Goal: Task Accomplishment & Management: Complete application form

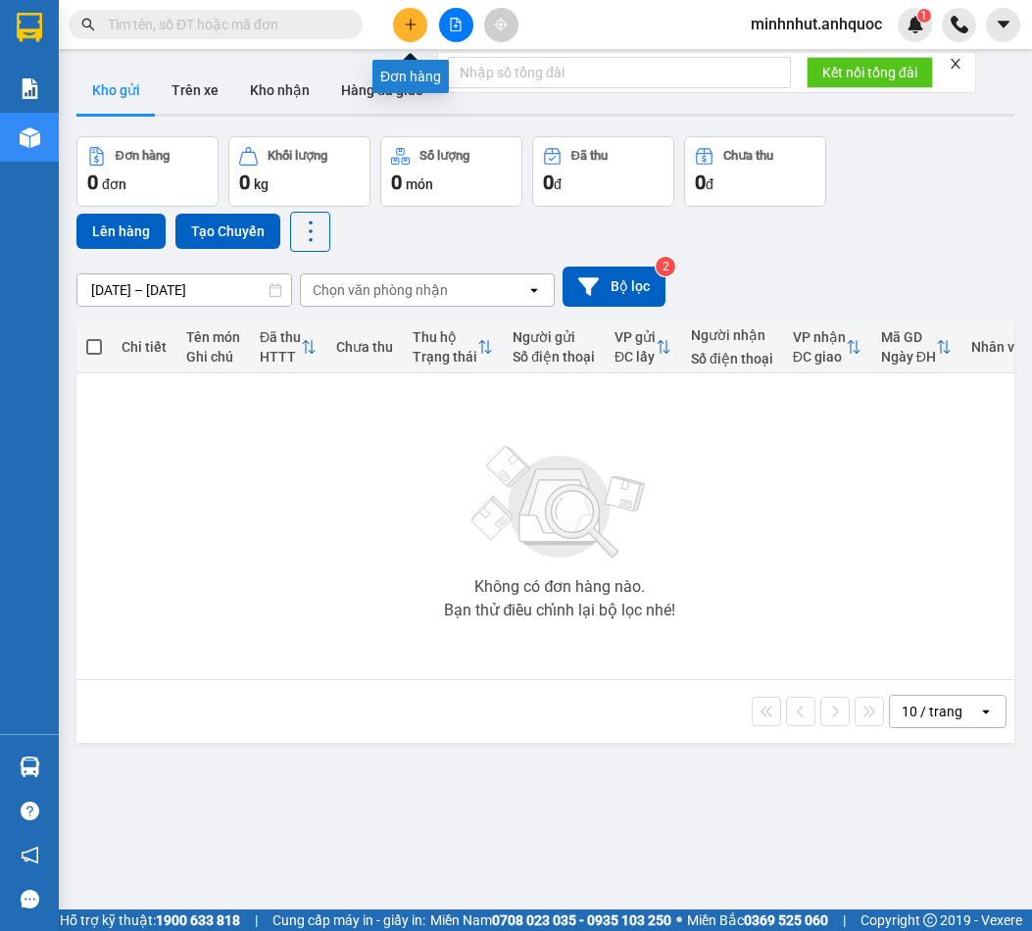
click at [414, 27] on icon "plus" at bounding box center [411, 25] width 14 height 14
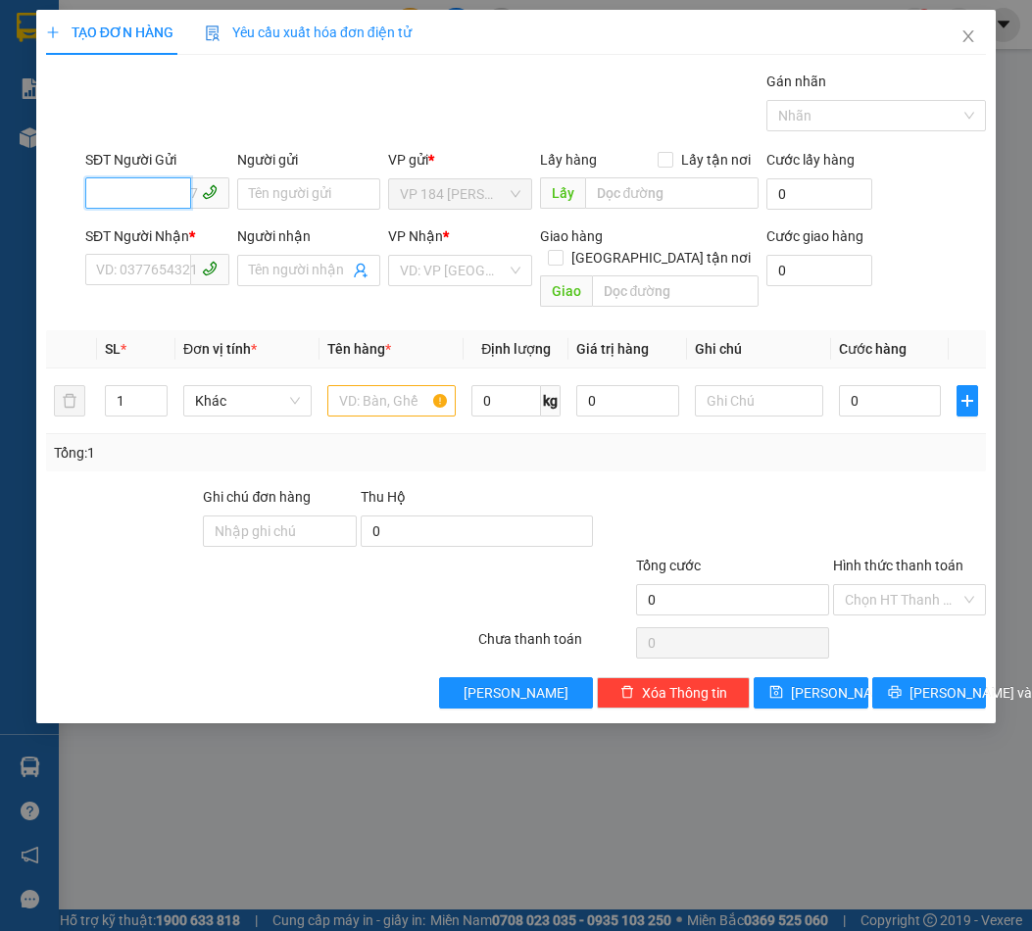
click at [153, 191] on input "SĐT Người Gửi" at bounding box center [138, 192] width 106 height 31
click at [168, 233] on div "0779330362 - [PERSON_NAME]" at bounding box center [193, 233] width 193 height 22
type input "0779330362"
type input "[PERSON_NAME]"
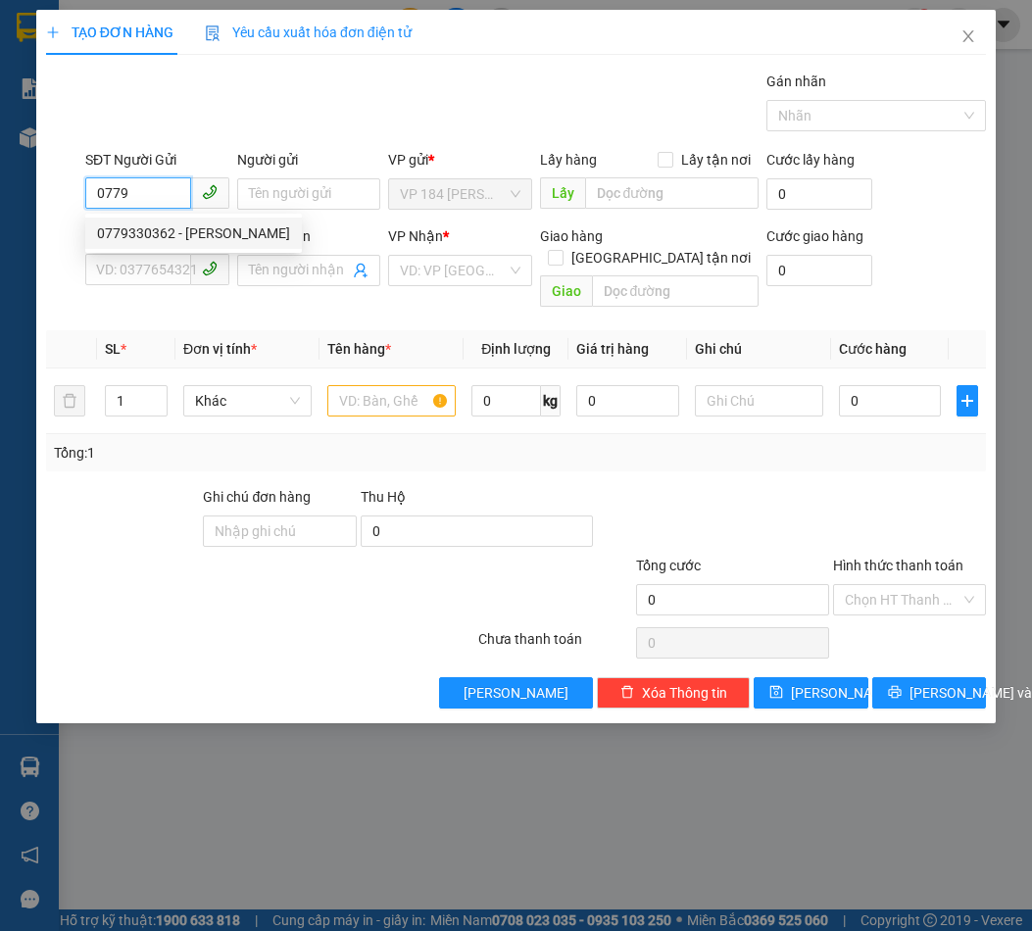
type input "0798648152"
type input "CHỊ [PERSON_NAME]"
type input "VPBR"
type input "TTTM VP"
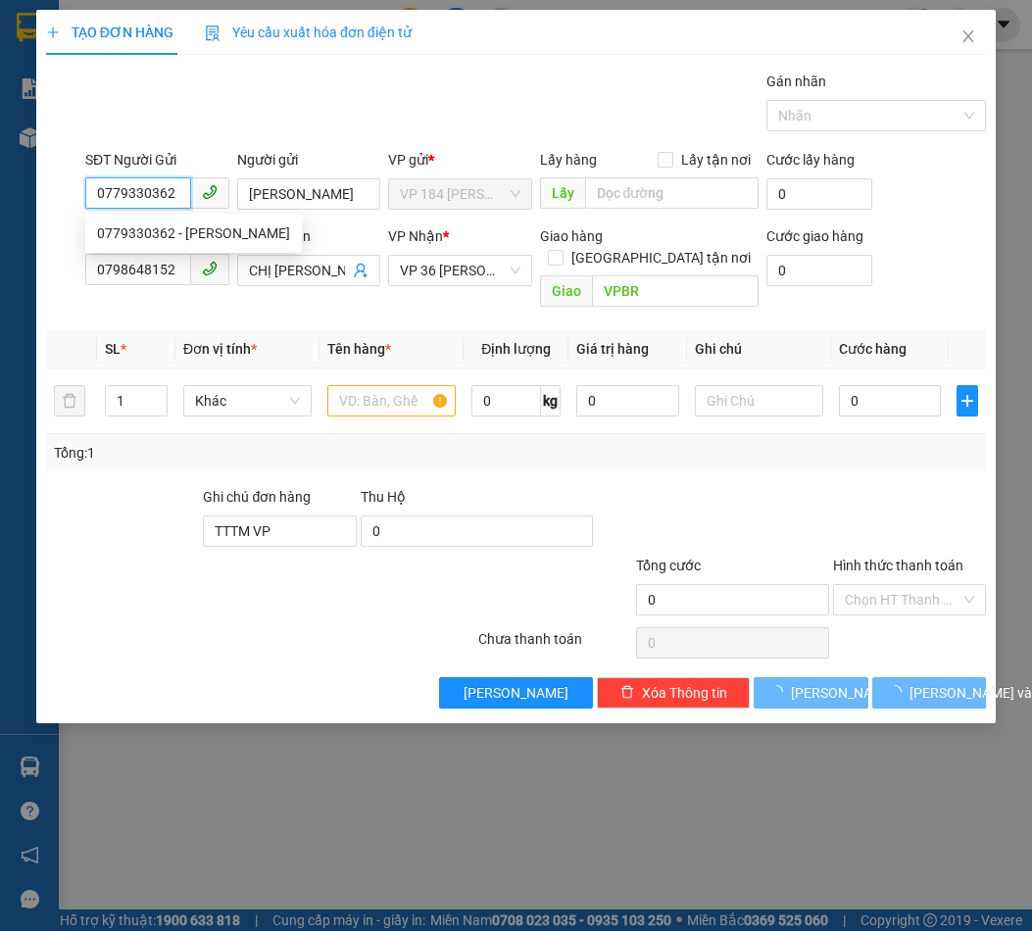
type input "120.000"
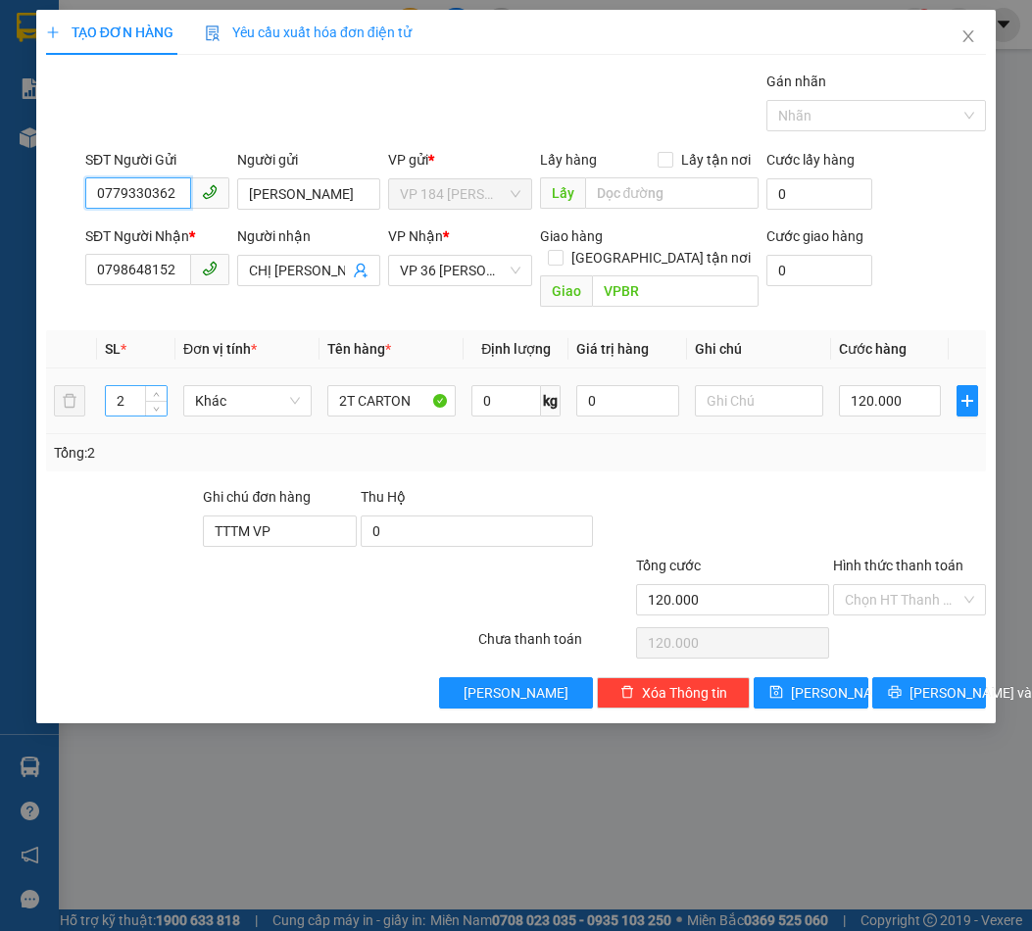
type input "0779330362"
click at [133, 386] on input "2" at bounding box center [136, 400] width 61 height 29
type input "3"
click at [866, 385] on input "120.000" at bounding box center [890, 400] width 102 height 31
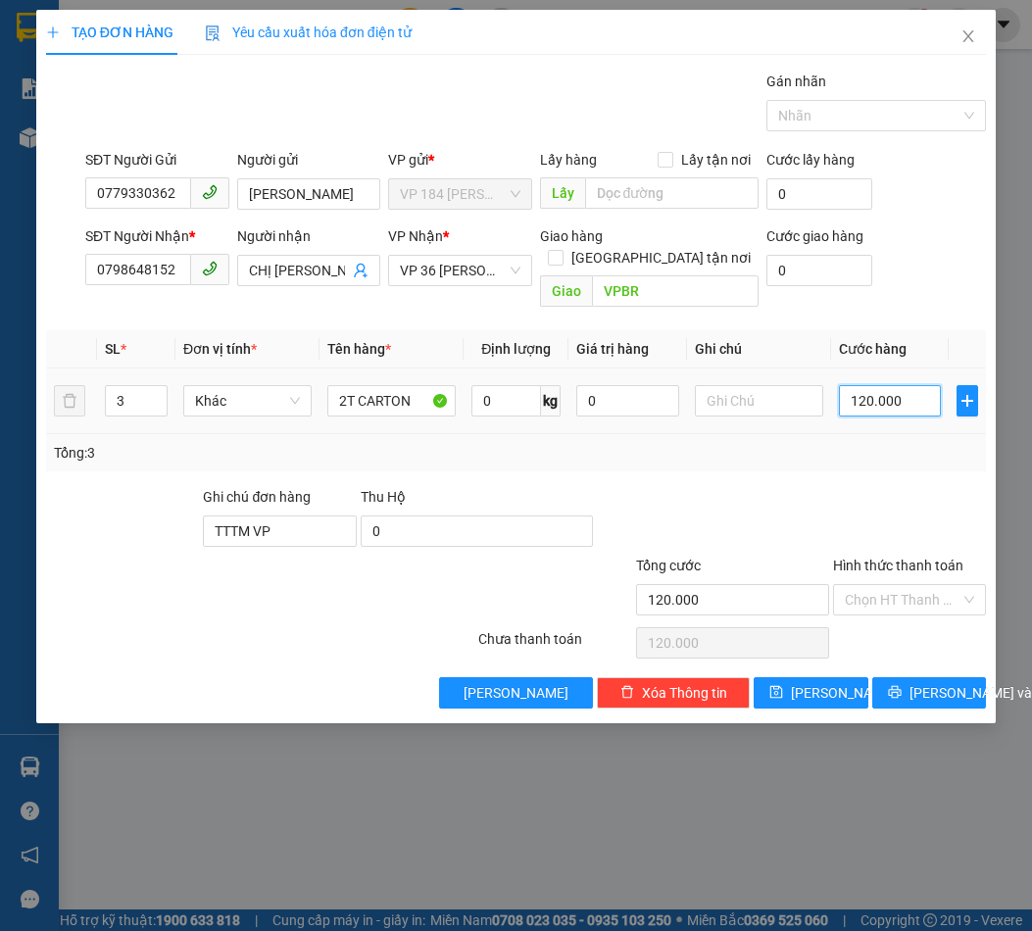
type input "1"
type input "18"
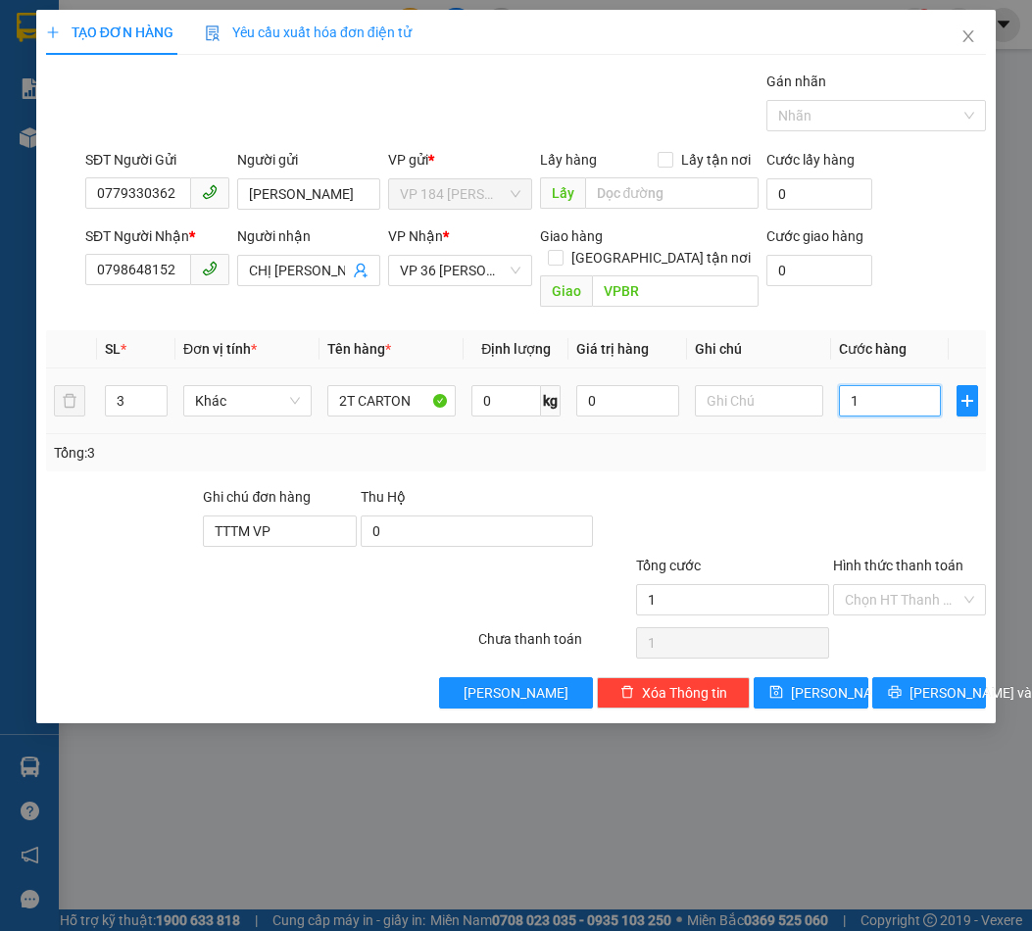
type input "18"
type input "180"
type input "1.800"
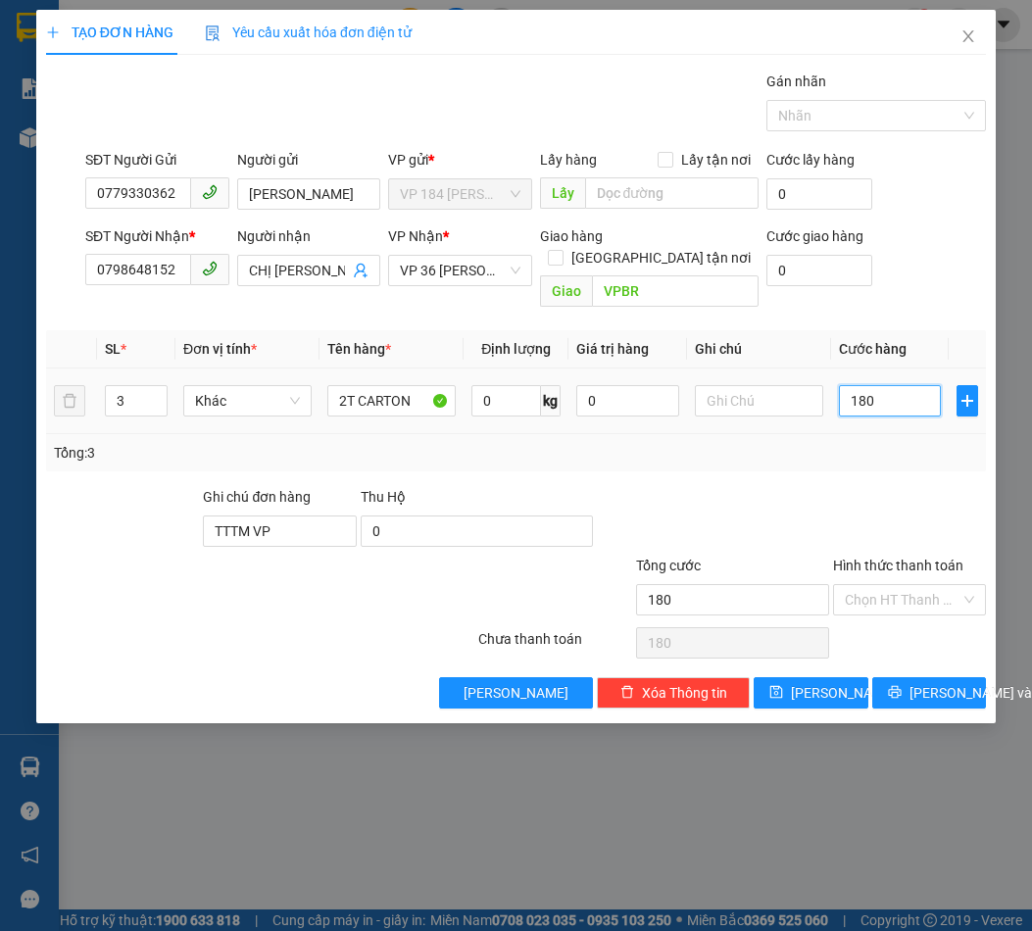
type input "1.800"
type input "18.000"
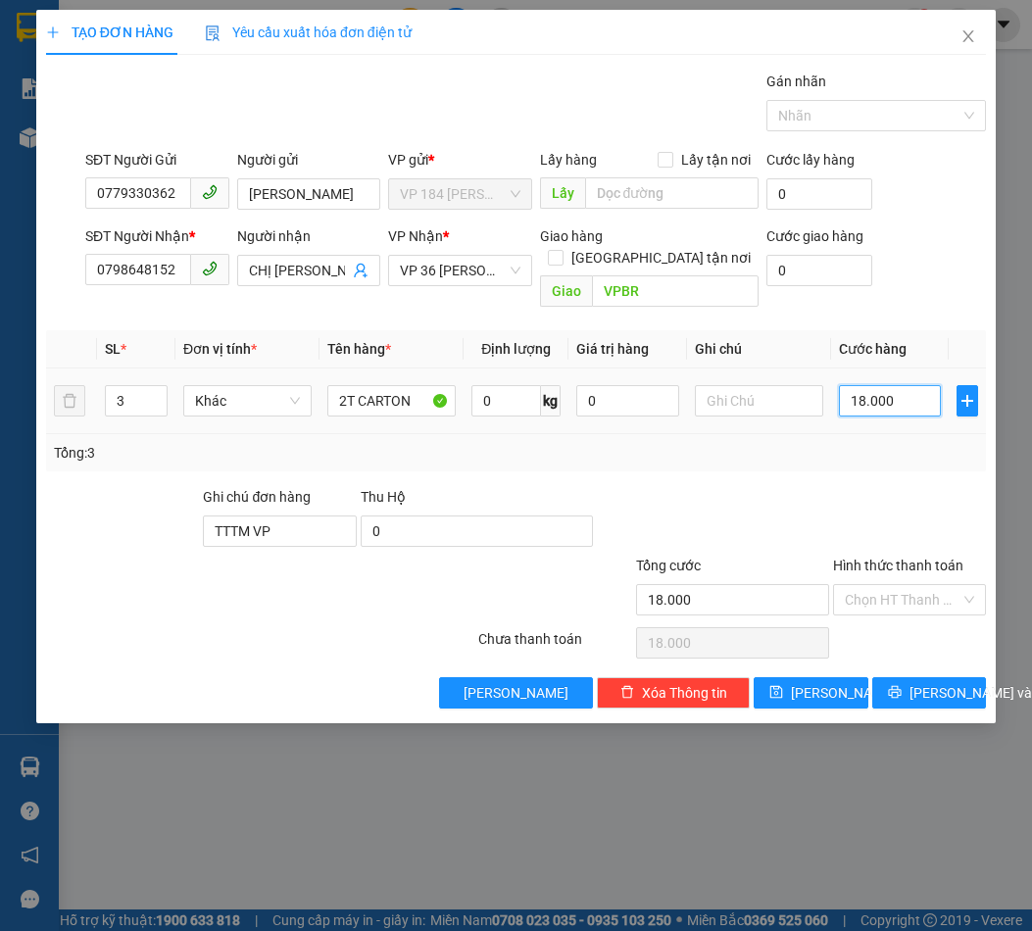
type input "180.000"
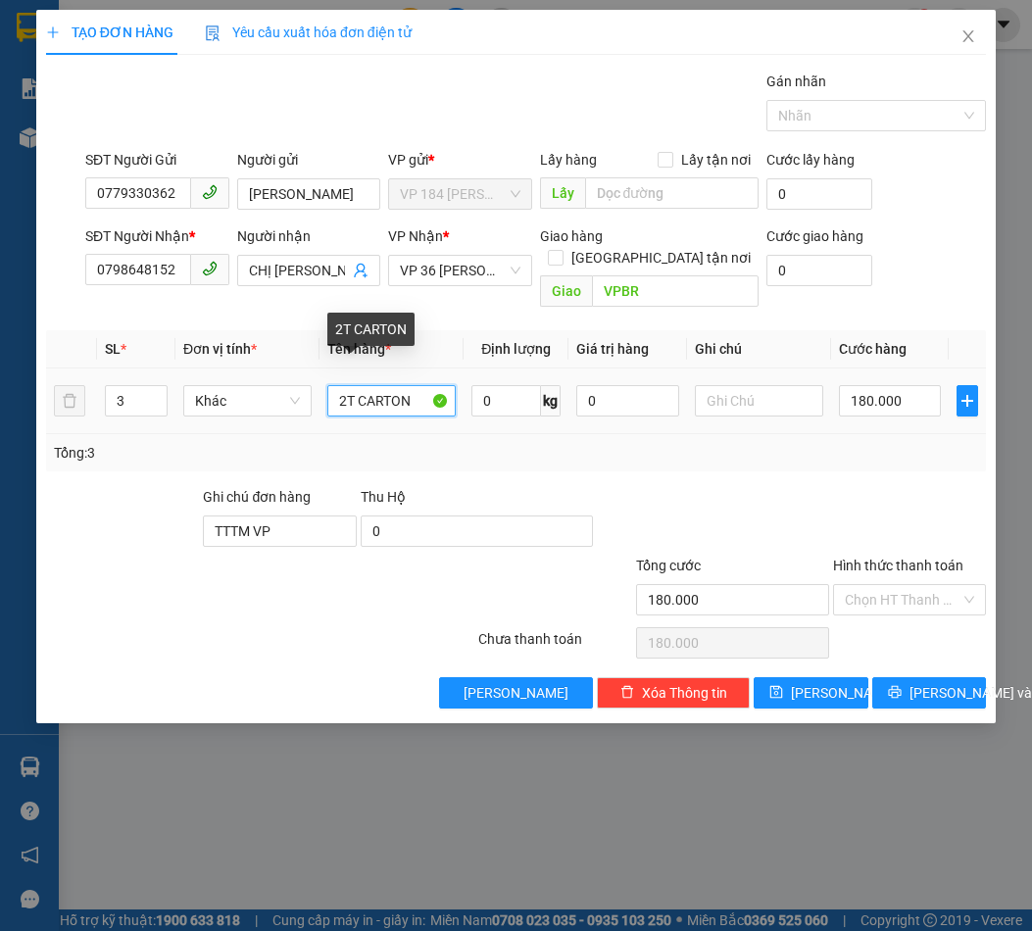
click at [345, 385] on input "2T CARTON" at bounding box center [391, 400] width 128 height 31
type input "3T CARTON"
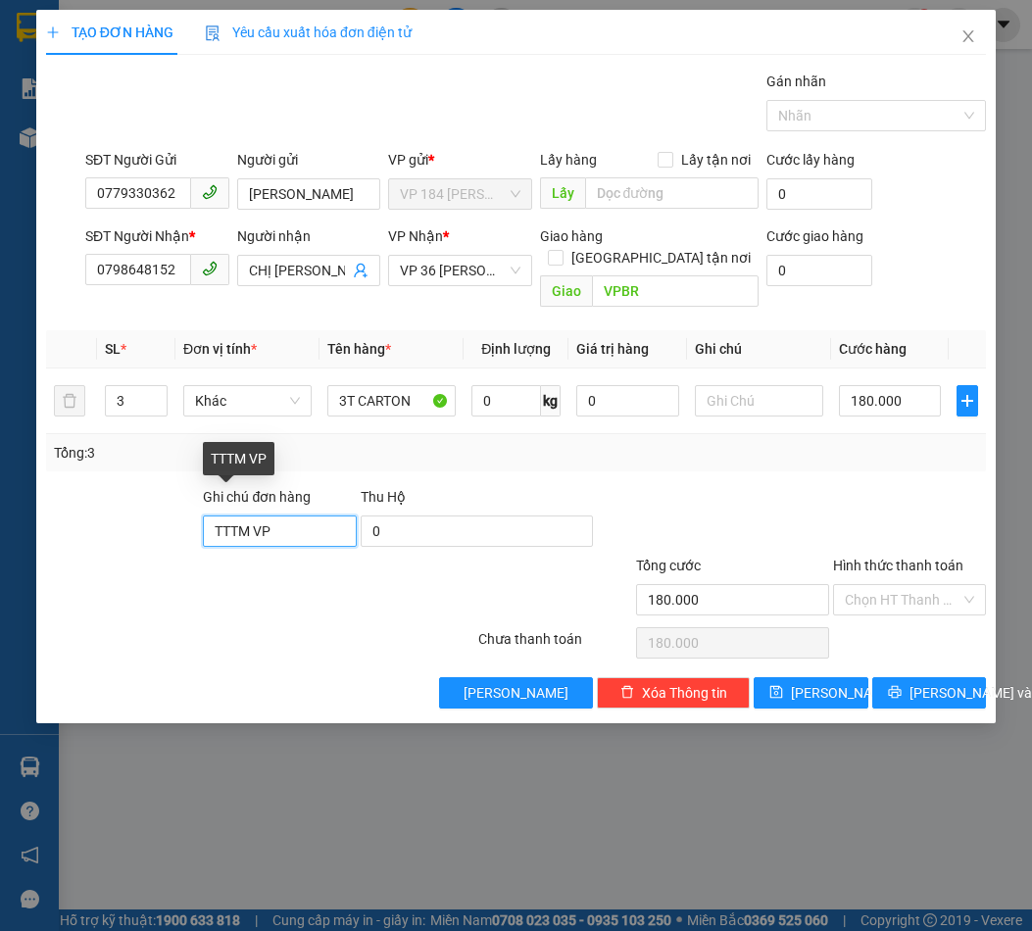
drag, startPoint x: 312, startPoint y: 516, endPoint x: 128, endPoint y: 518, distance: 183.2
click at [128, 518] on div "Ghi chú đơn hàng TTTM VP Thu Hộ 0" at bounding box center [516, 520] width 944 height 69
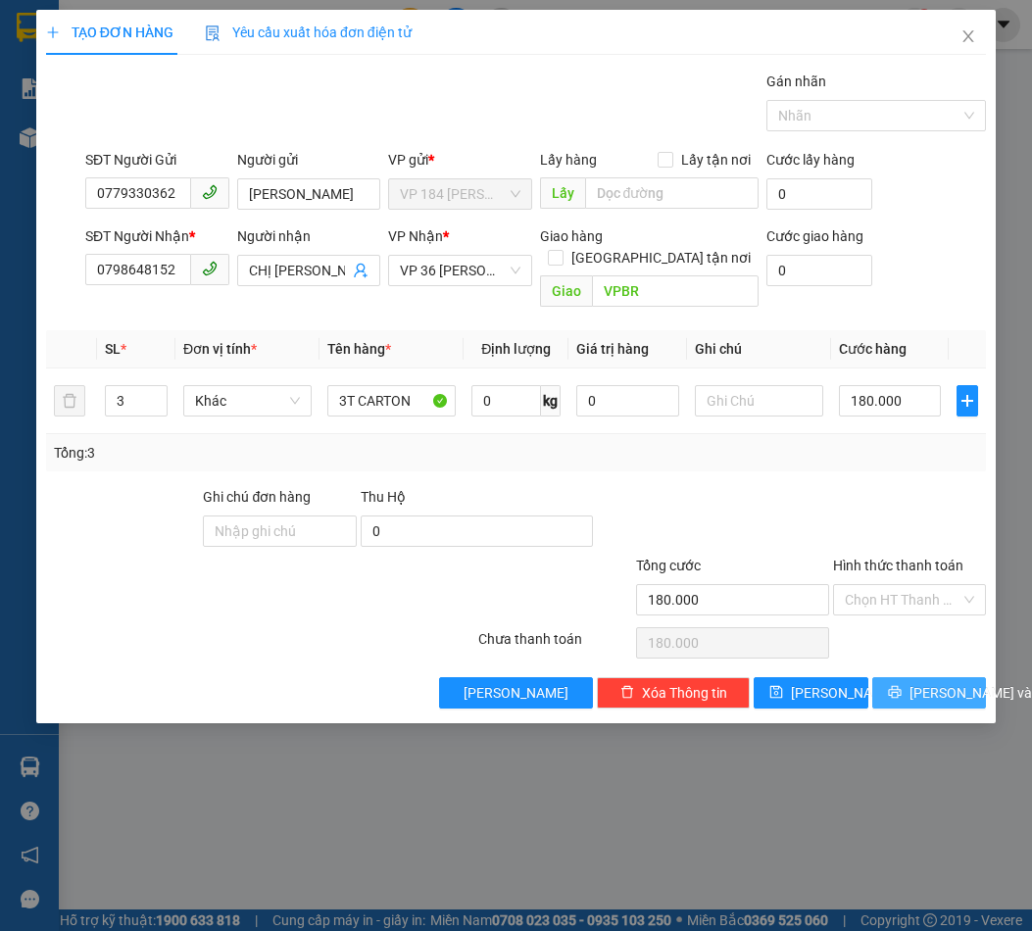
click at [909, 677] on button "[PERSON_NAME] và In" at bounding box center [929, 692] width 114 height 31
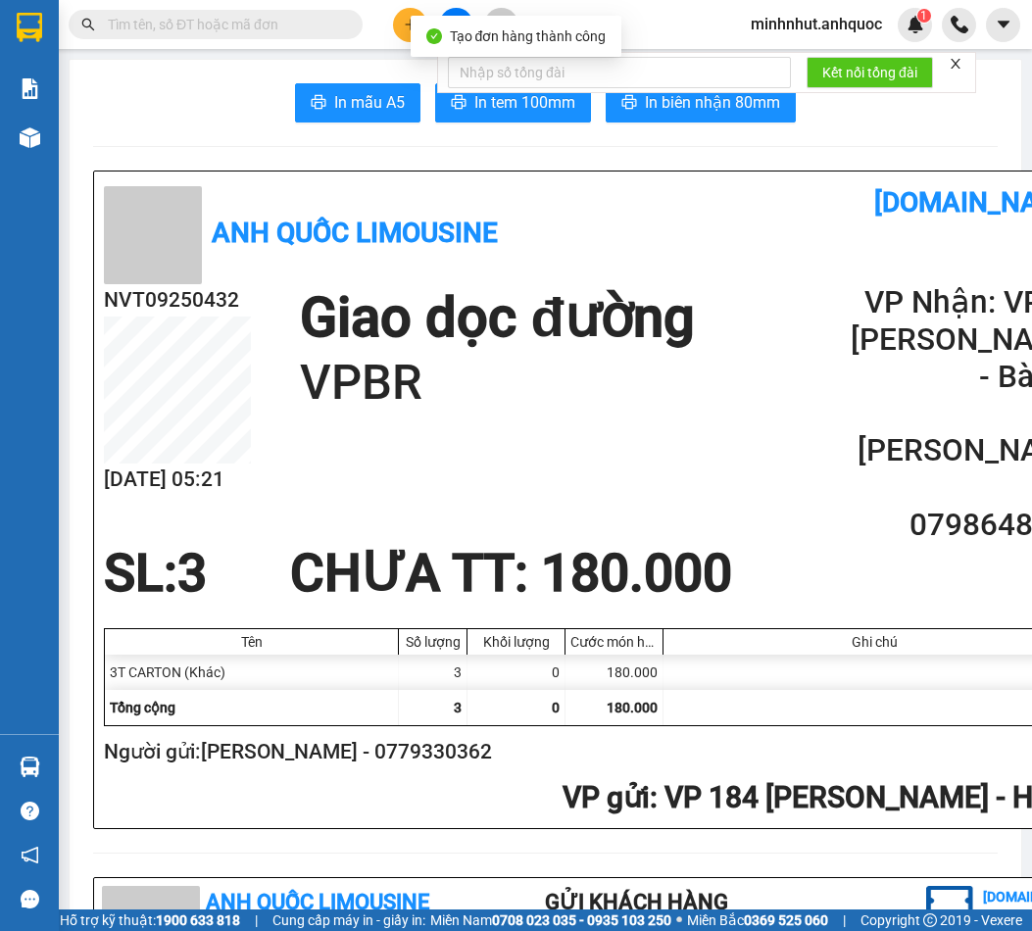
click at [951, 65] on icon "close" at bounding box center [956, 64] width 14 height 14
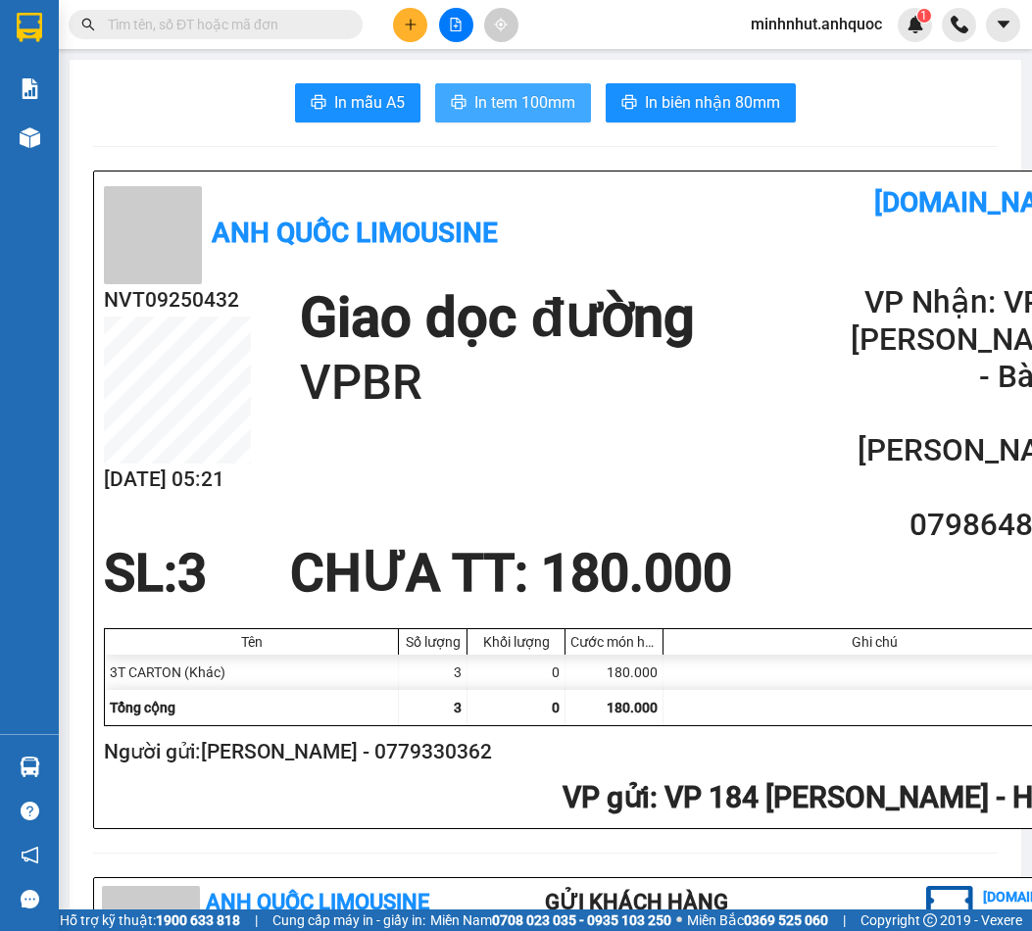
click at [504, 107] on span "In tem 100mm" at bounding box center [524, 102] width 101 height 24
click at [524, 108] on span "In tem 100mm" at bounding box center [524, 102] width 101 height 24
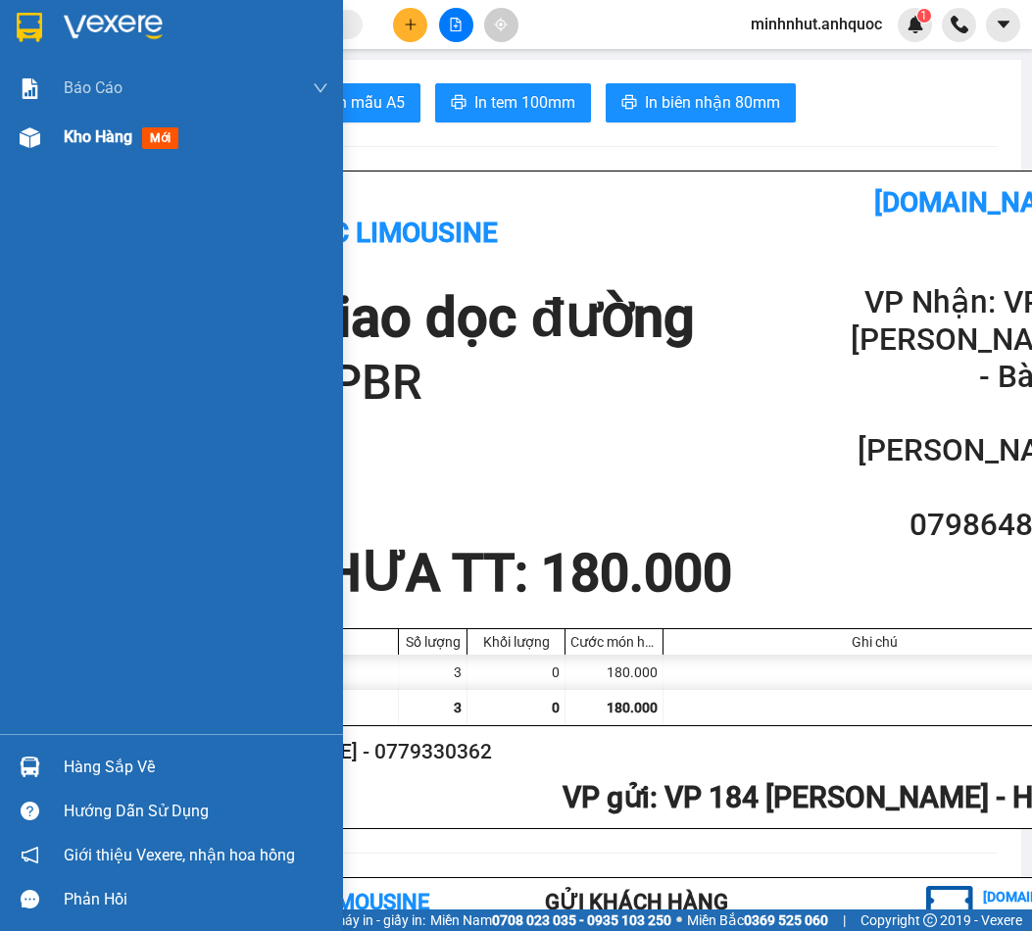
click at [109, 144] on span "Kho hàng" at bounding box center [98, 136] width 69 height 19
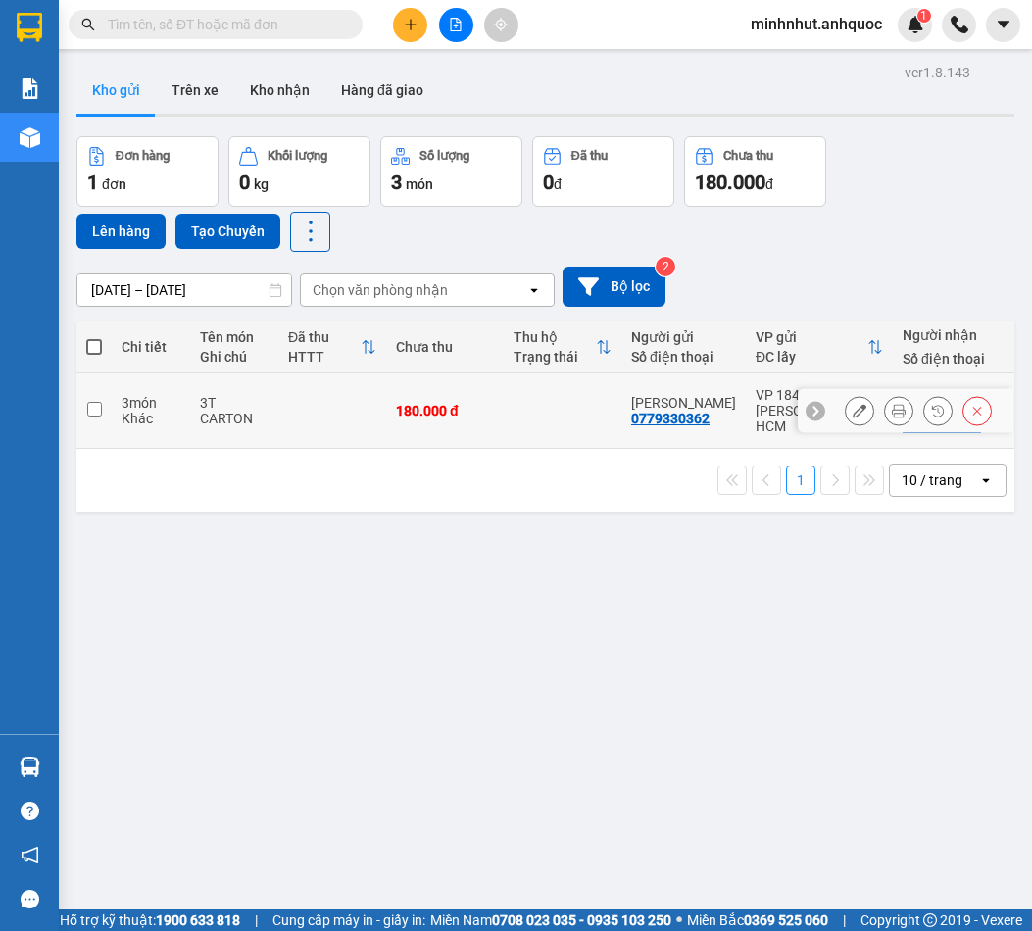
click at [98, 402] on input "checkbox" at bounding box center [94, 409] width 15 height 15
checkbox input "true"
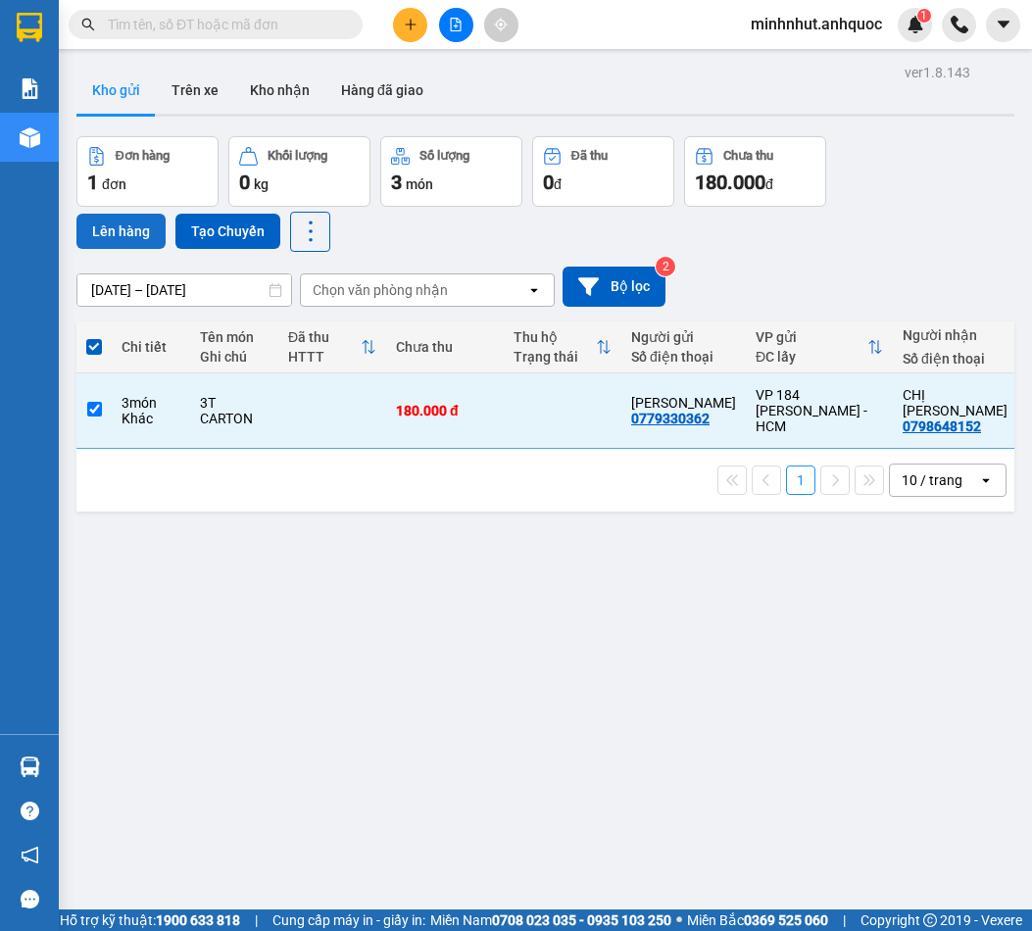
click at [123, 233] on button "Lên hàng" at bounding box center [120, 231] width 89 height 35
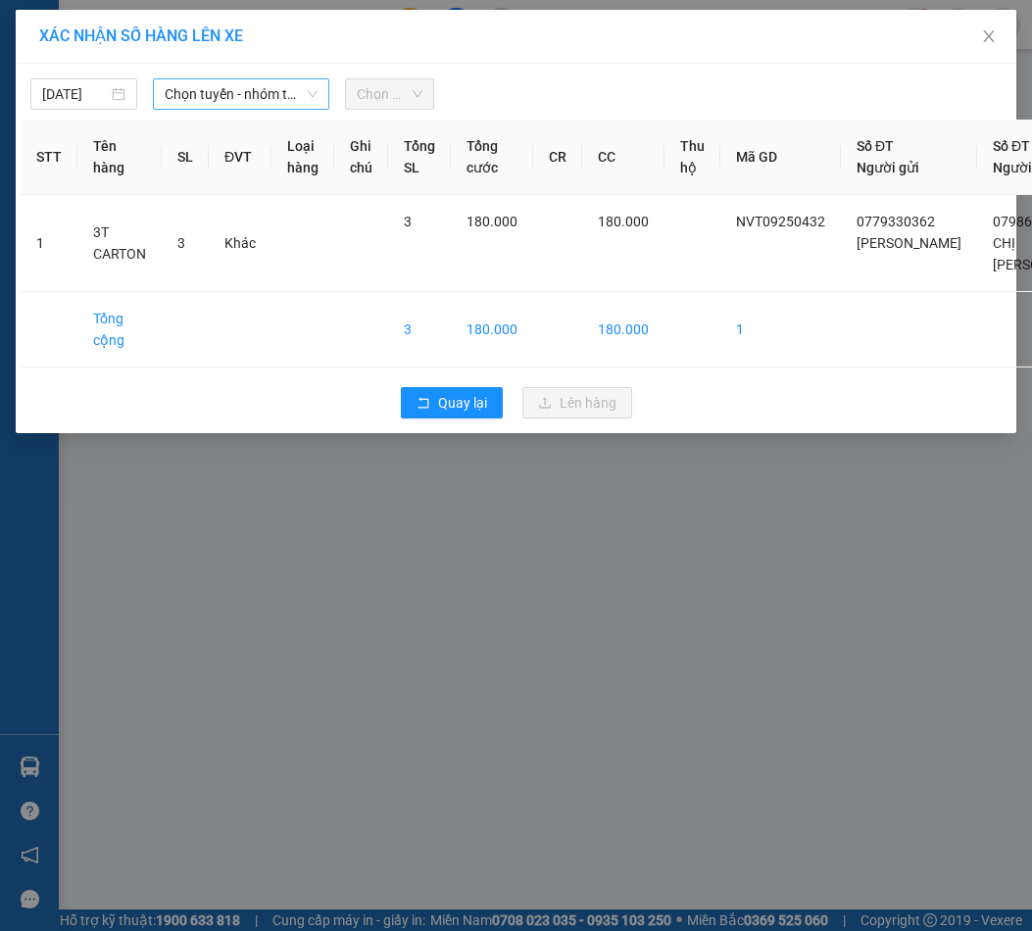
click at [246, 95] on span "Chọn tuyến - nhóm tuyến" at bounding box center [241, 93] width 153 height 29
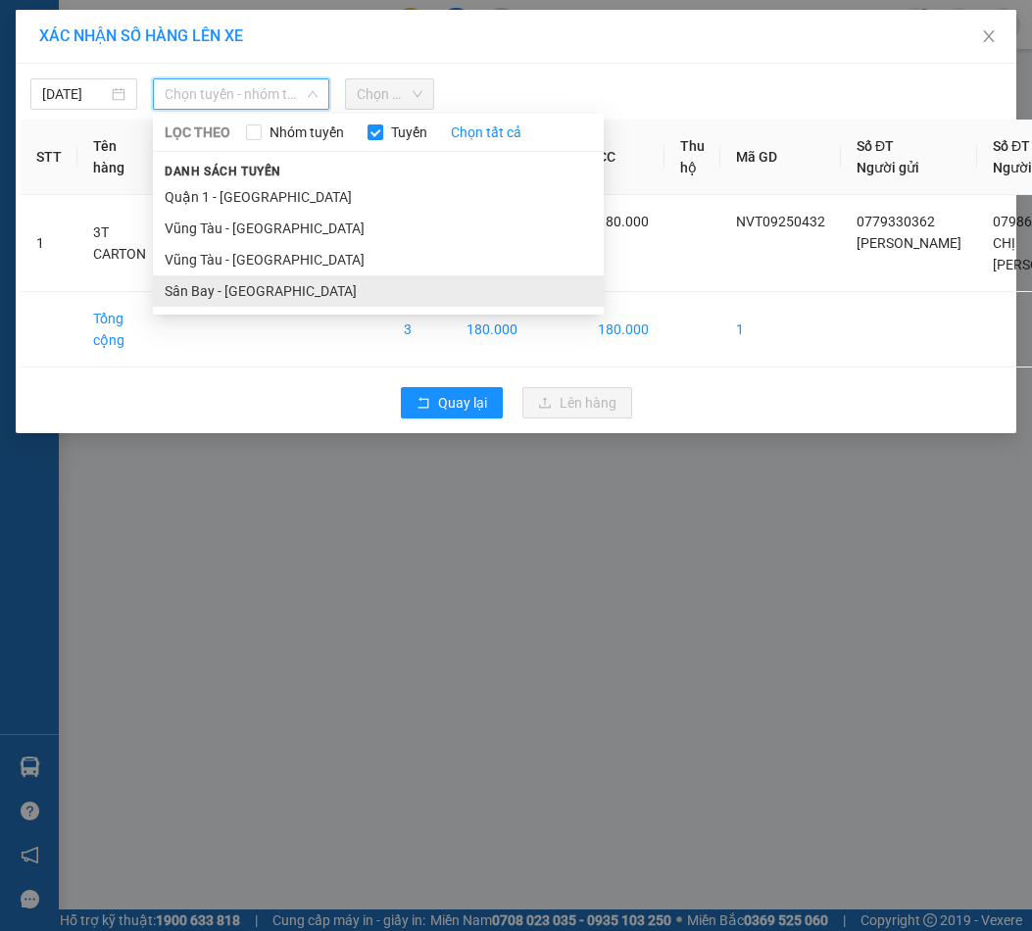
click at [277, 290] on li "Sân Bay - [GEOGRAPHIC_DATA]" at bounding box center [378, 290] width 451 height 31
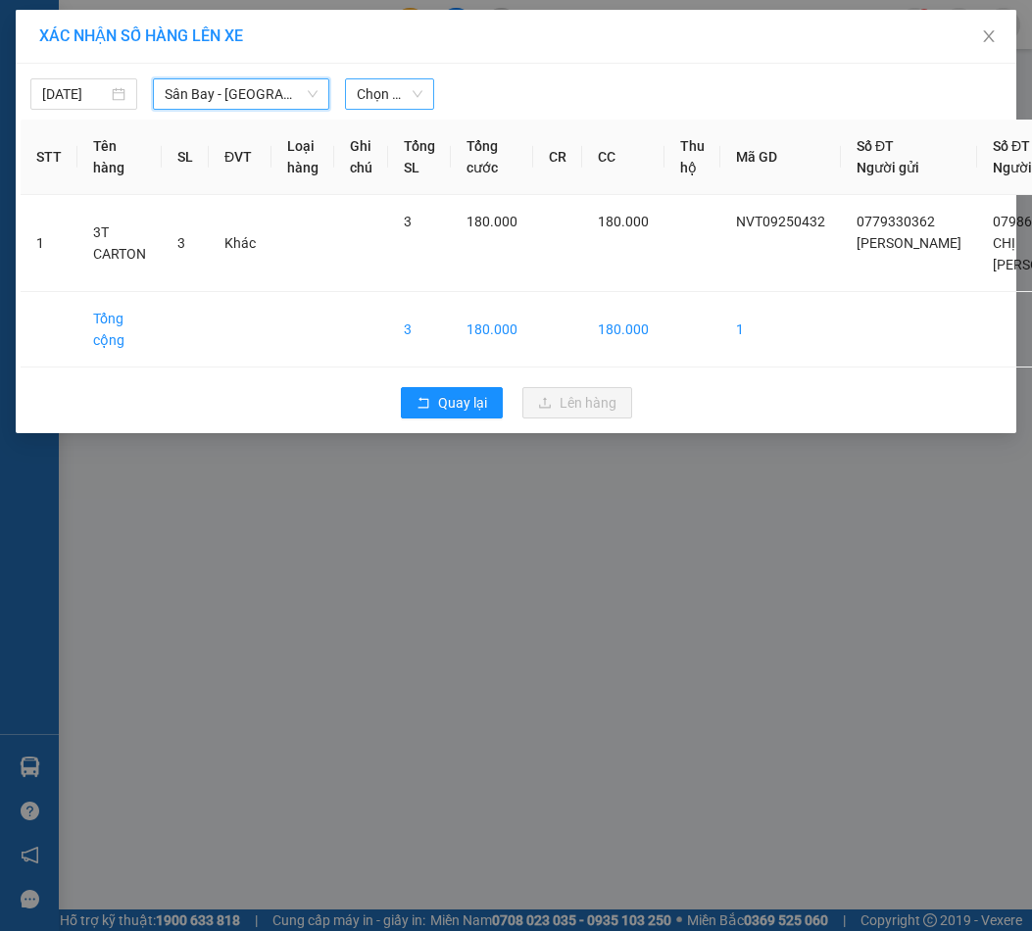
click at [396, 100] on span "Chọn chuyến" at bounding box center [390, 93] width 66 height 29
type input "3224"
click at [425, 136] on div "05:30 - 72H-032.24" at bounding box center [433, 133] width 153 height 22
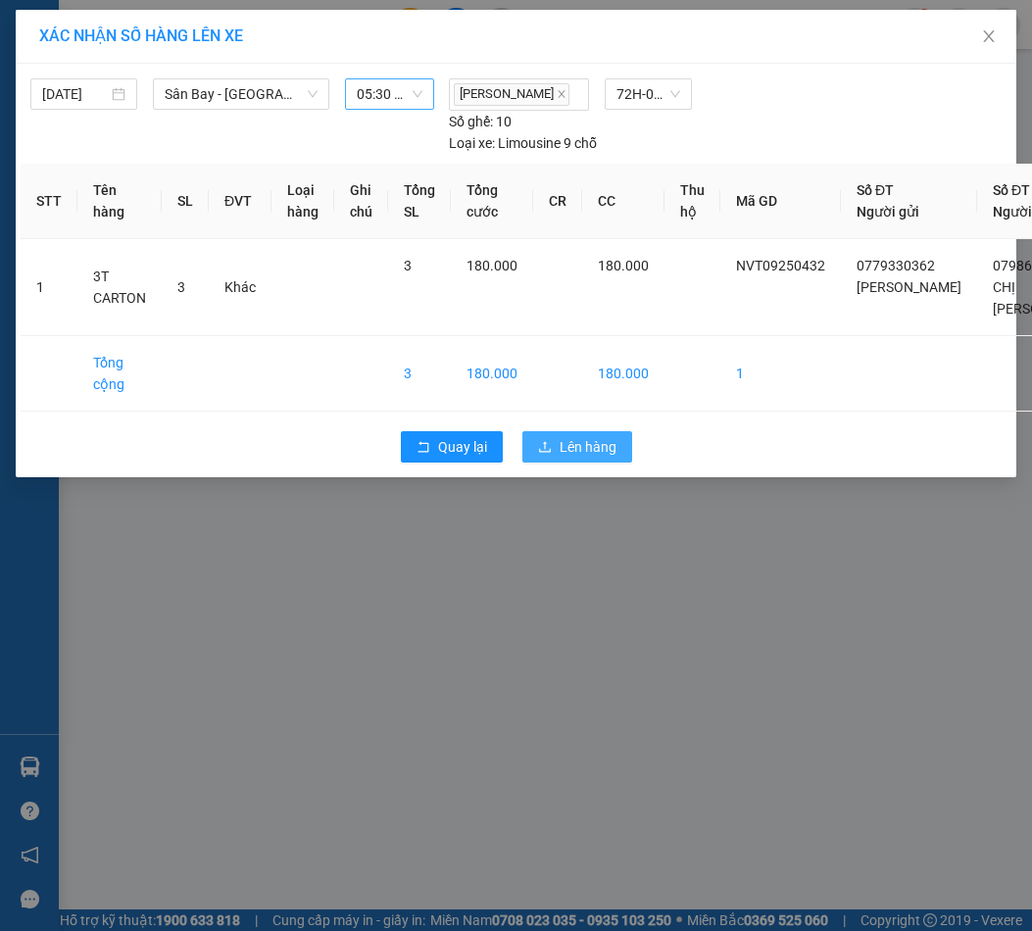
click at [595, 458] on span "Lên hàng" at bounding box center [588, 447] width 57 height 22
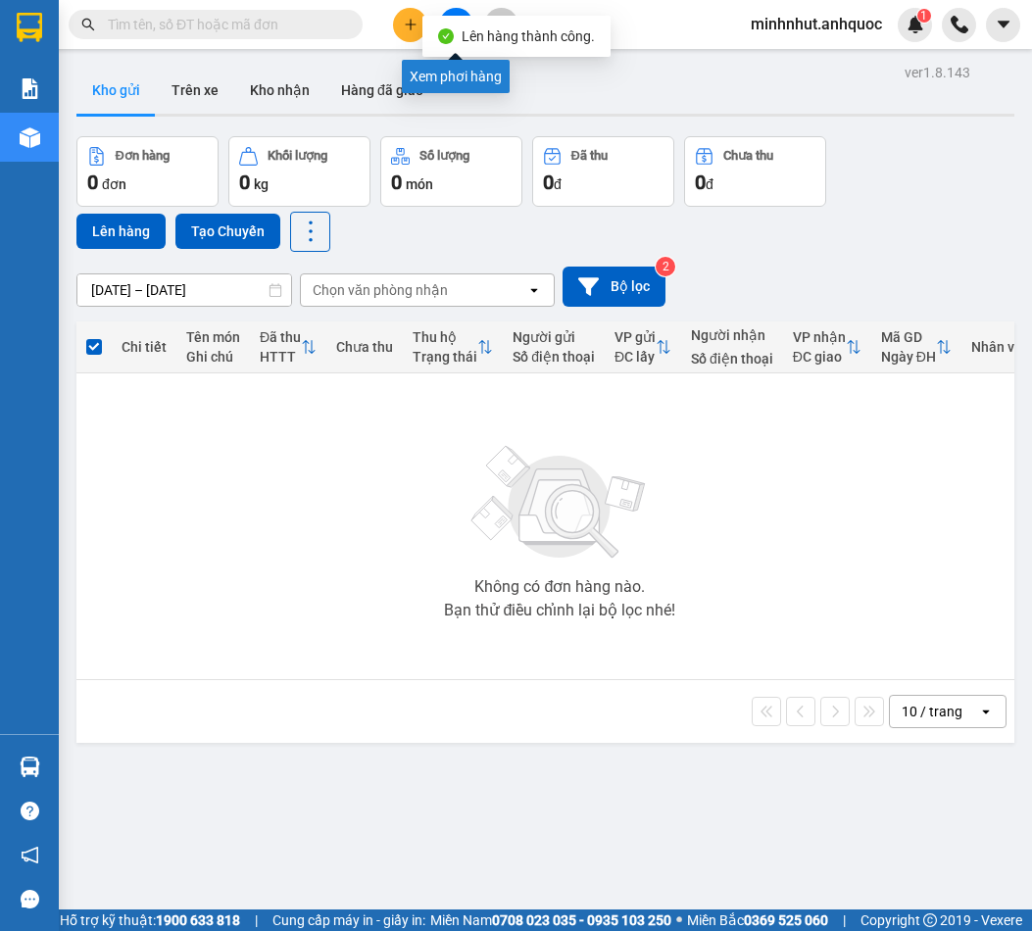
click at [454, 11] on button at bounding box center [456, 25] width 34 height 34
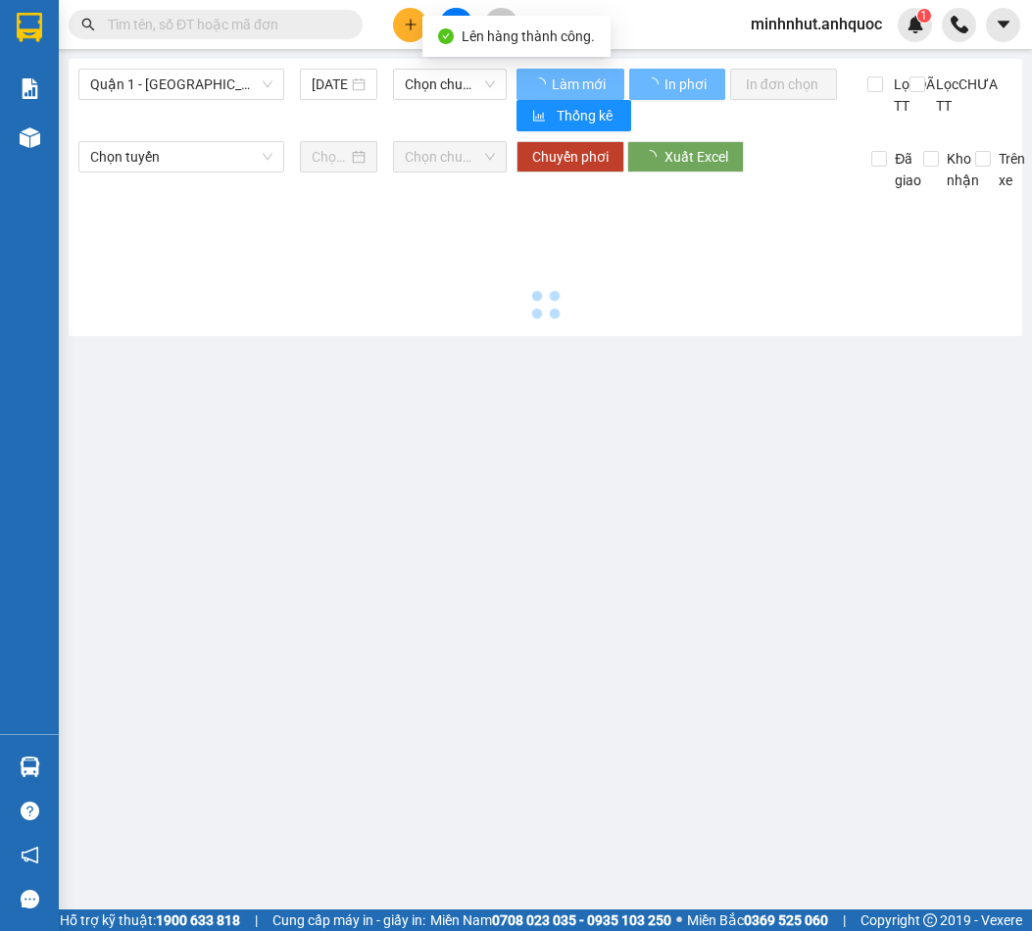
type input "[DATE]"
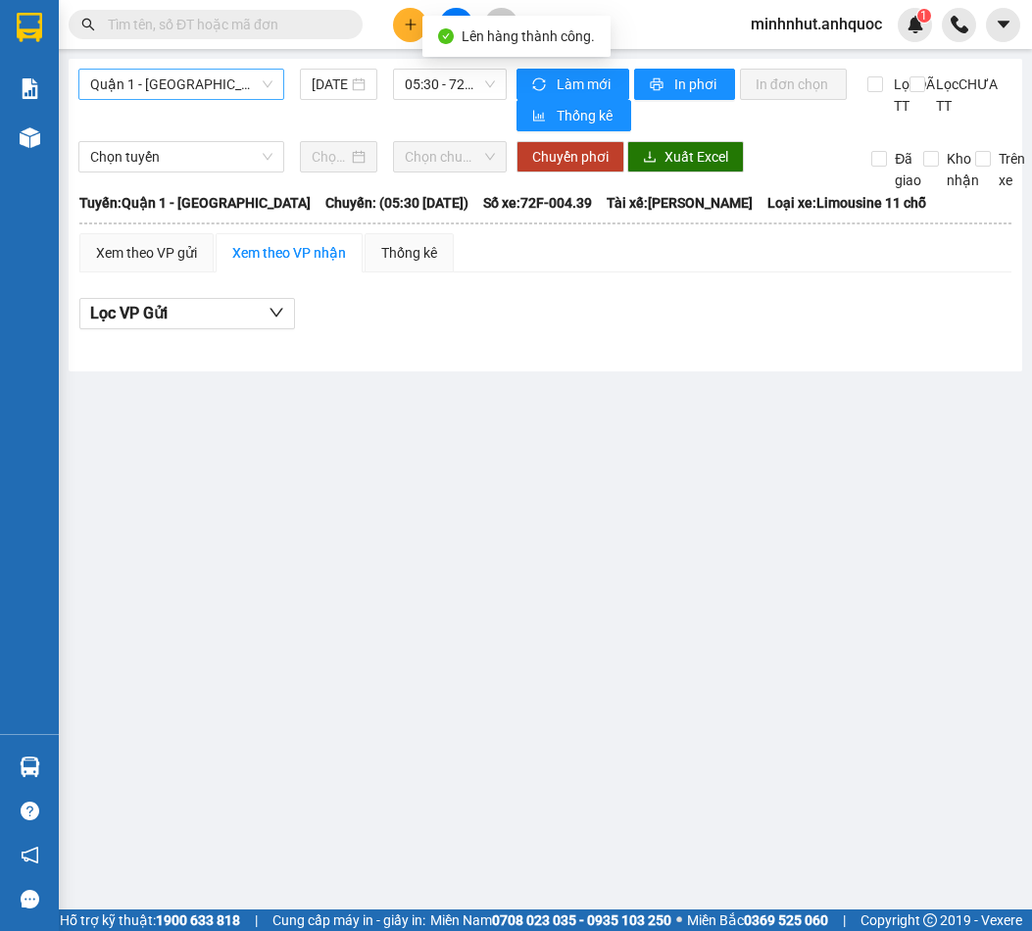
click at [218, 80] on span "Quận 1 - [GEOGRAPHIC_DATA]" at bounding box center [181, 84] width 182 height 29
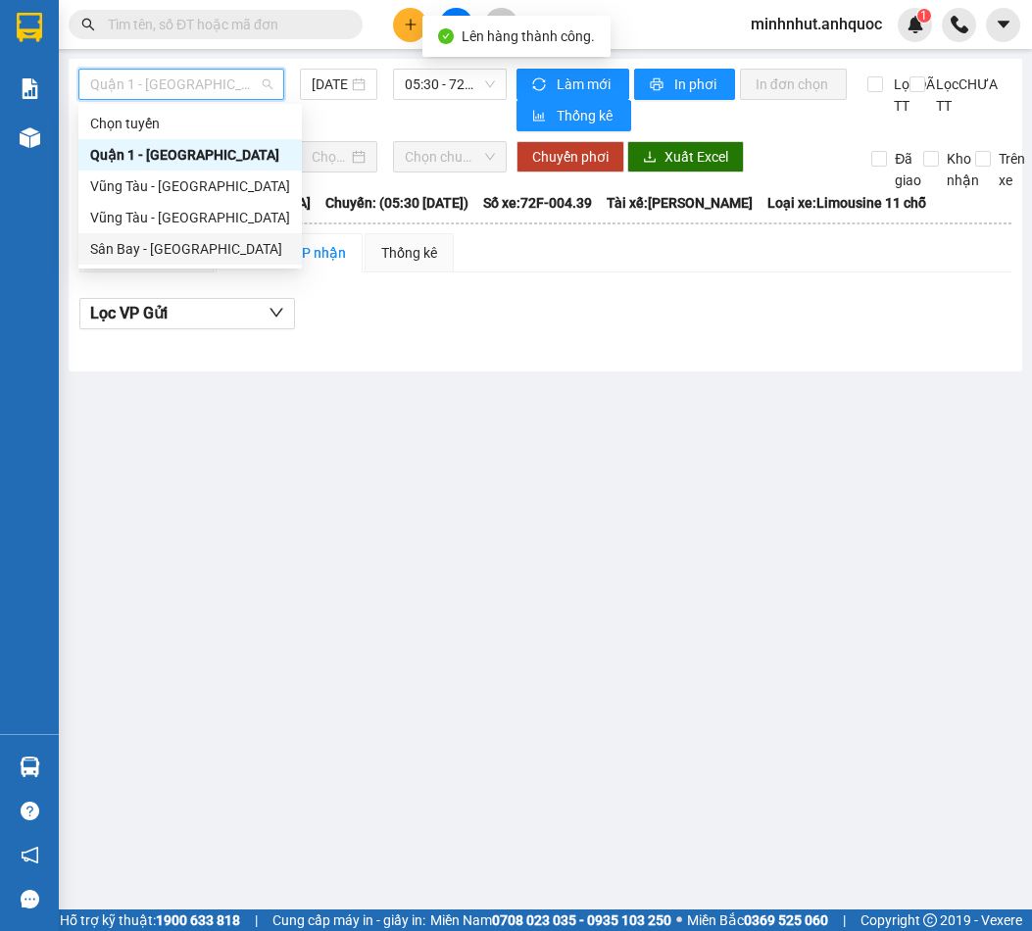
click at [220, 249] on div "Sân Bay - [GEOGRAPHIC_DATA]" at bounding box center [190, 249] width 200 height 22
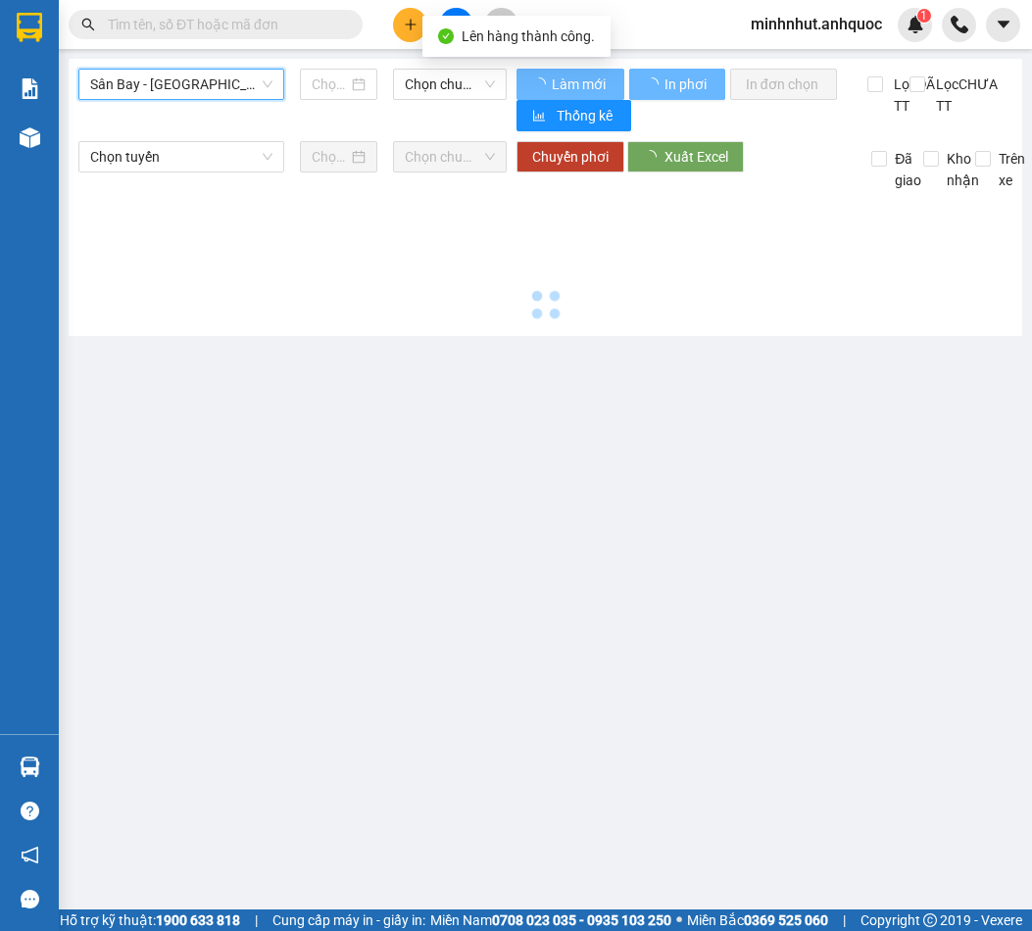
type input "[DATE]"
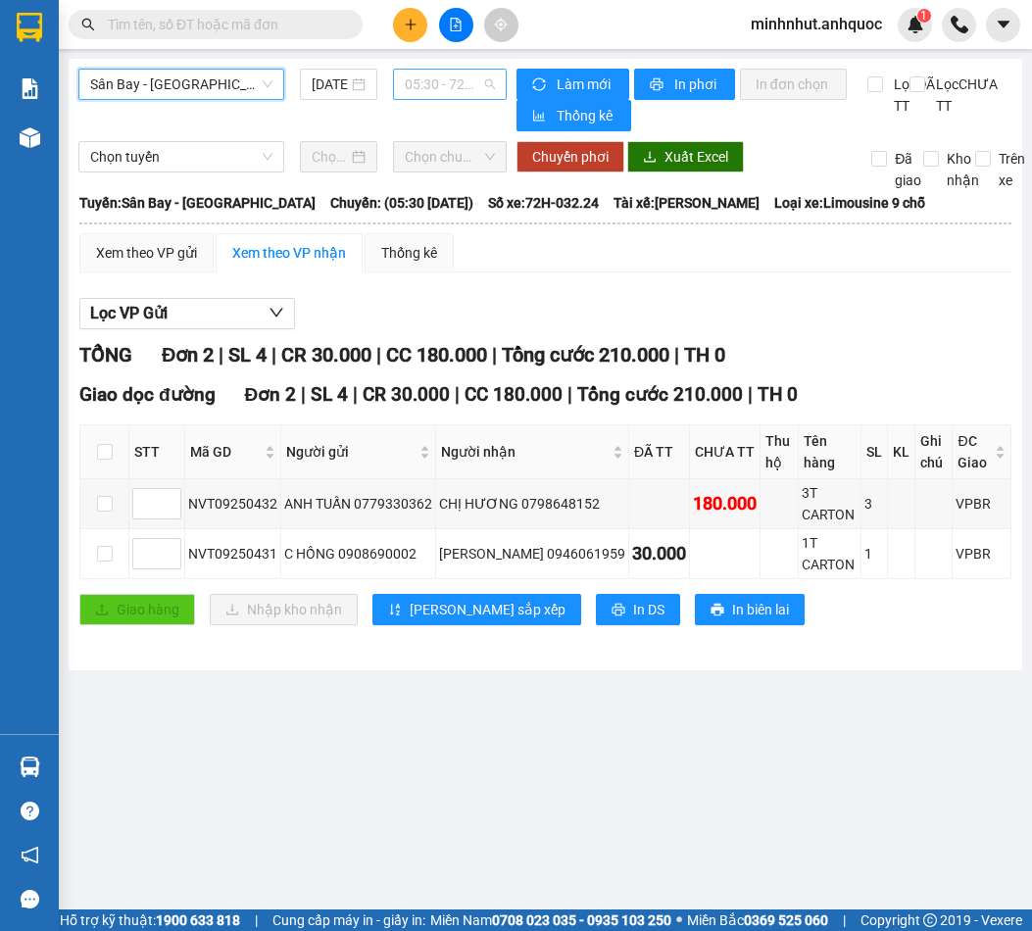
click at [475, 89] on span "05:30 - 72H-032.24" at bounding box center [450, 84] width 90 height 29
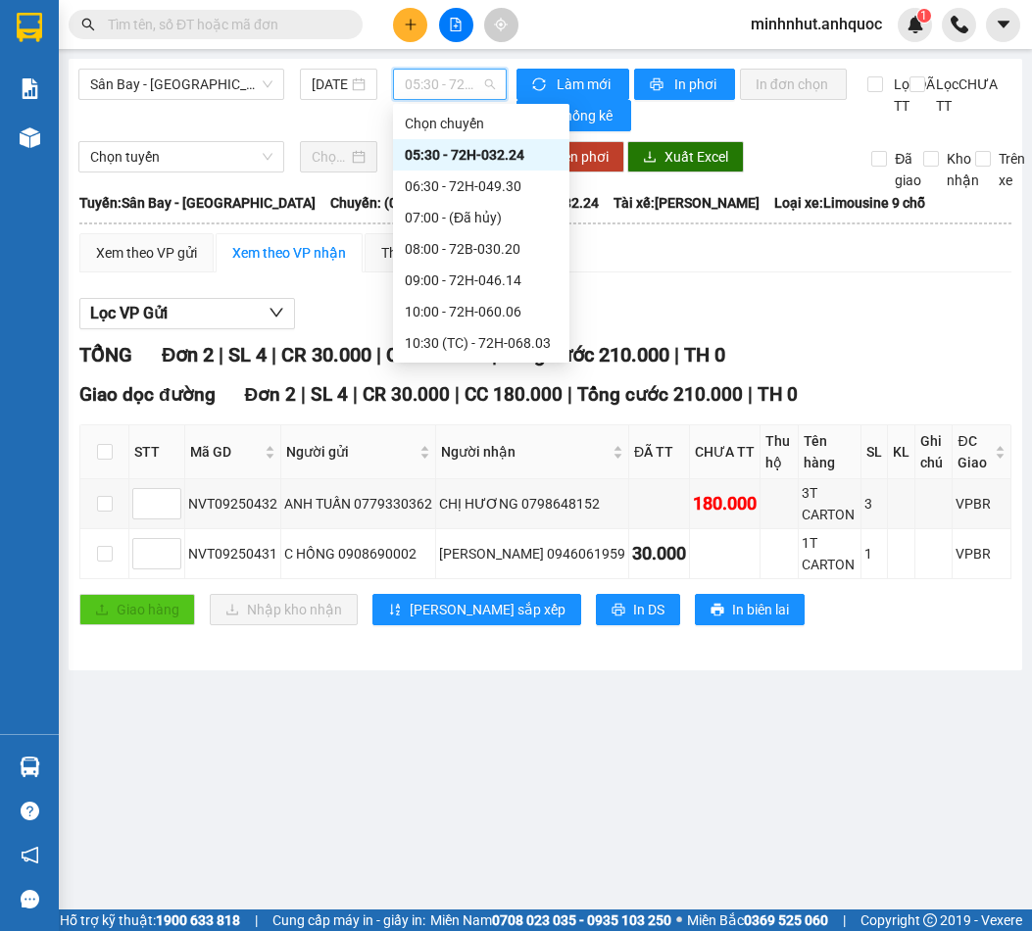
click at [492, 147] on div "05:30 - 72H-032.24" at bounding box center [481, 155] width 153 height 22
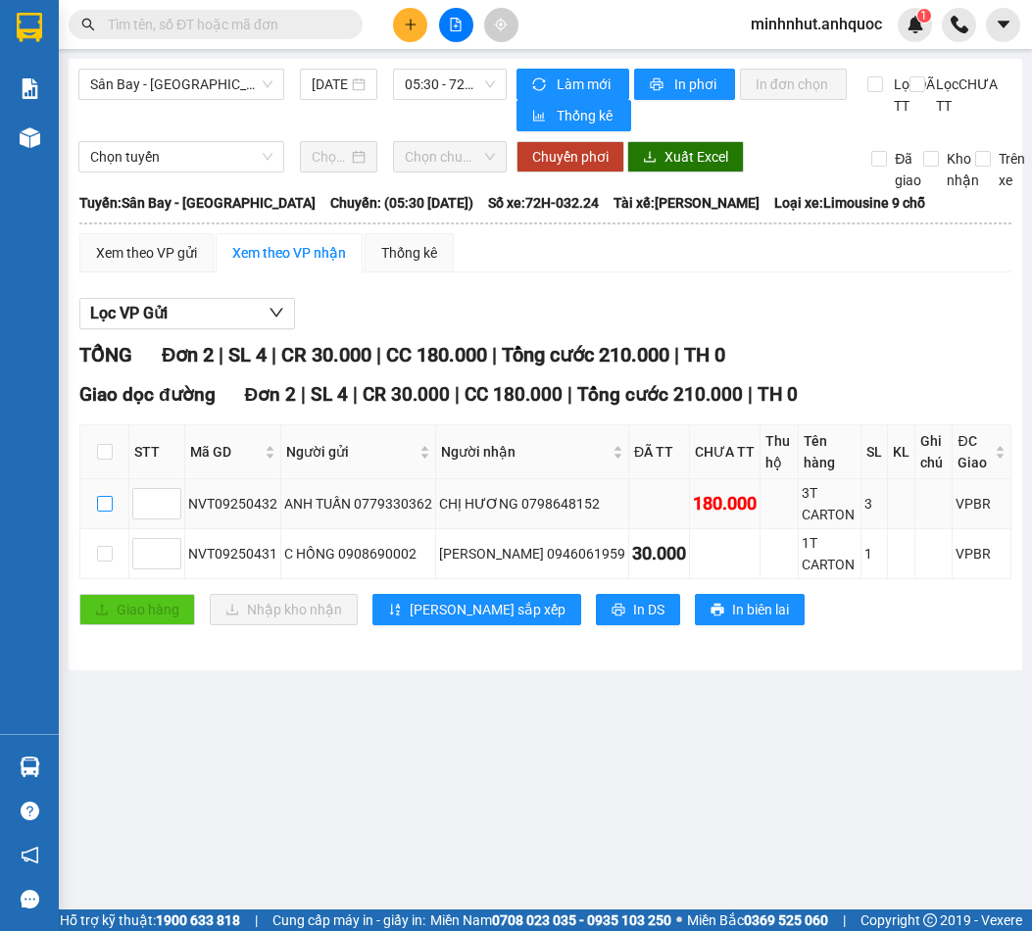
click at [101, 512] on input "checkbox" at bounding box center [105, 504] width 16 height 16
checkbox input "true"
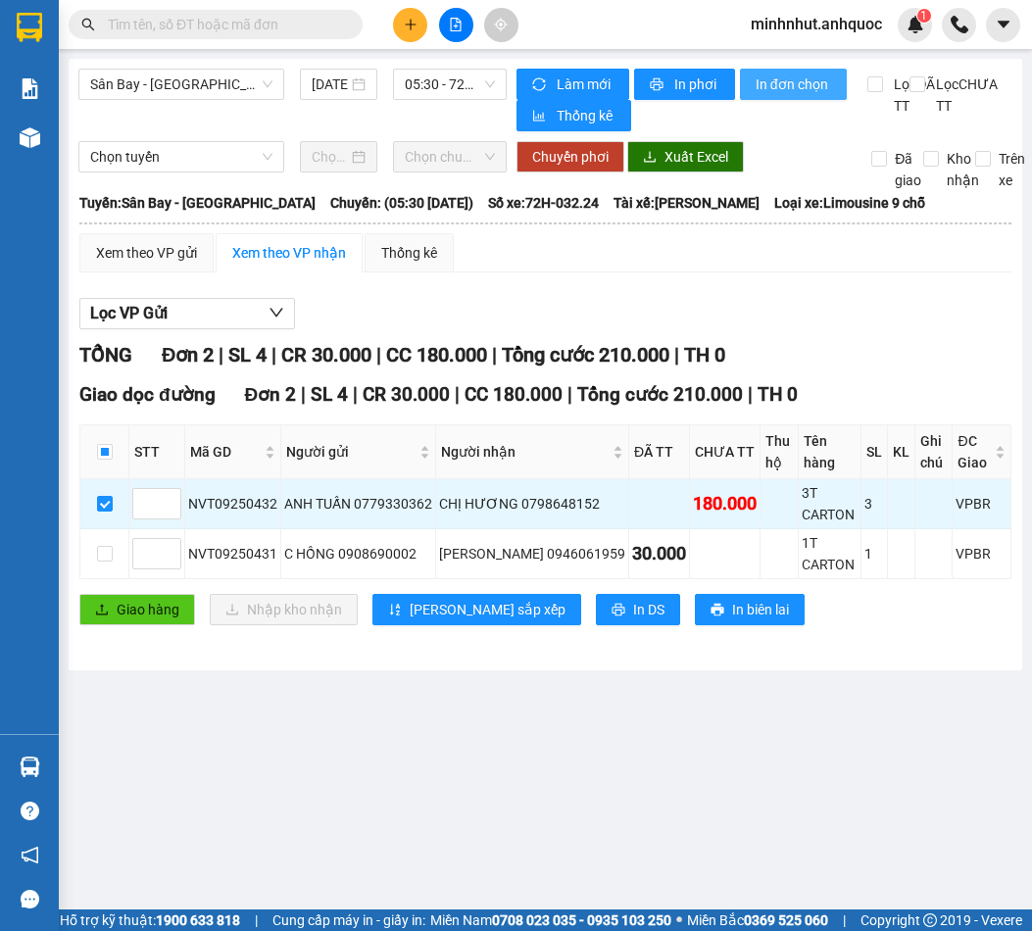
click at [763, 94] on span "In đơn chọn" at bounding box center [792, 84] width 75 height 22
